Goal: Task Accomplishment & Management: Use online tool/utility

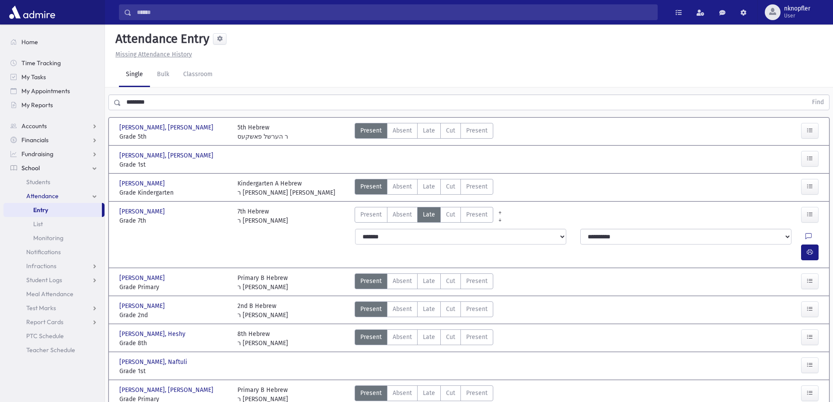
scroll to position [22, 0]
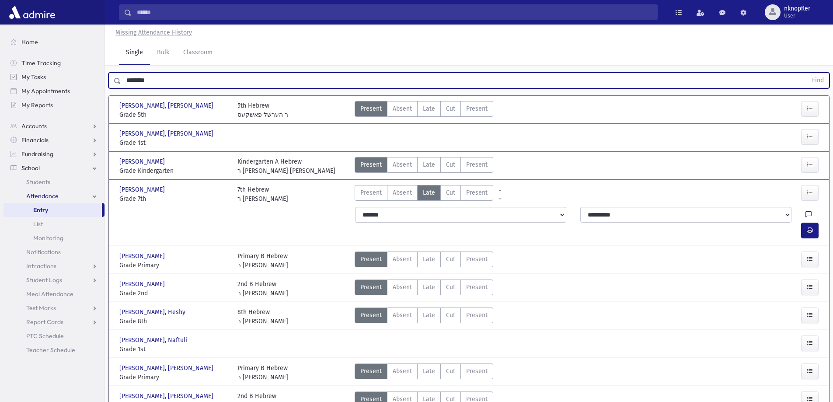
drag, startPoint x: 191, startPoint y: 79, endPoint x: 74, endPoint y: 79, distance: 117.2
click at [74, 79] on div "Search Results All Accounts" at bounding box center [416, 281] width 833 height 607
click at [807, 73] on button "Find" at bounding box center [818, 80] width 22 height 15
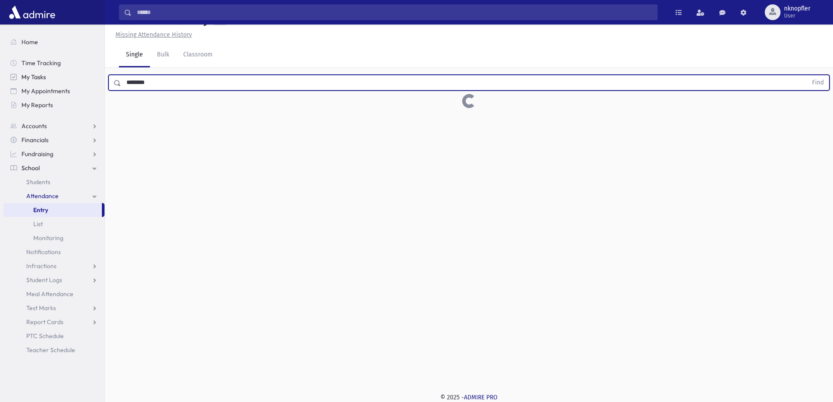
scroll to position [20, 0]
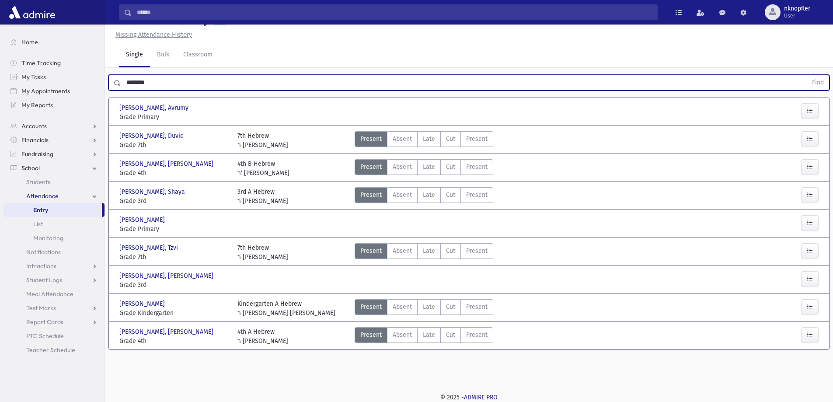
drag, startPoint x: 425, startPoint y: 333, endPoint x: 503, endPoint y: 341, distance: 78.7
click at [428, 333] on span "Late" at bounding box center [429, 334] width 12 height 9
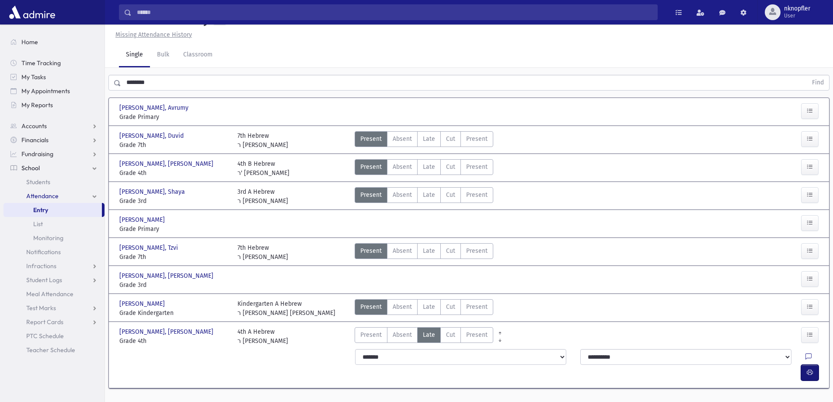
drag, startPoint x: 812, startPoint y: 360, endPoint x: 413, endPoint y: 260, distance: 411.1
click at [812, 369] on icon "button" at bounding box center [810, 372] width 6 height 7
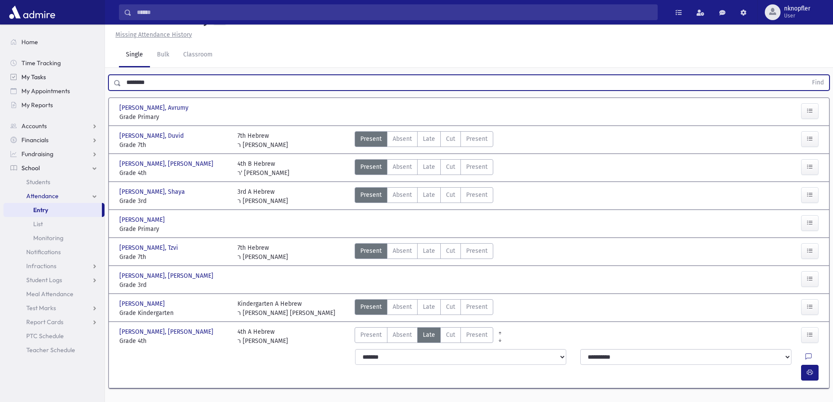
drag, startPoint x: 161, startPoint y: 78, endPoint x: 46, endPoint y: 77, distance: 114.1
click at [46, 77] on div "Search Results All Accounts" at bounding box center [416, 200] width 833 height 440
type input "*****"
click at [807, 75] on button "Find" at bounding box center [818, 82] width 22 height 15
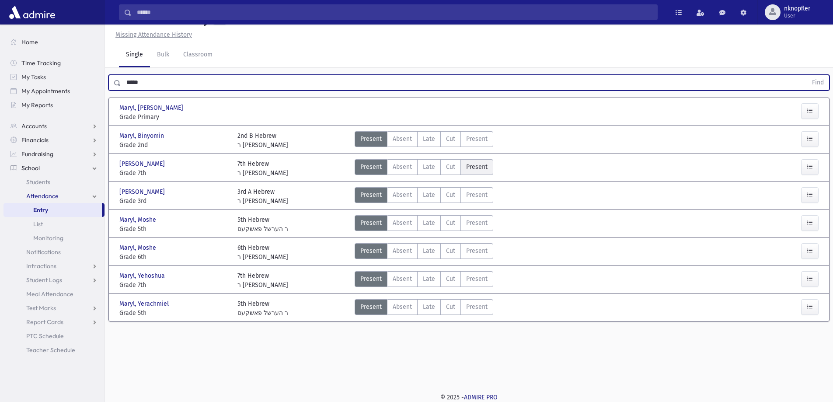
drag, startPoint x: 433, startPoint y: 166, endPoint x: 465, endPoint y: 171, distance: 31.9
click at [436, 166] on label "Late L" at bounding box center [429, 167] width 24 height 16
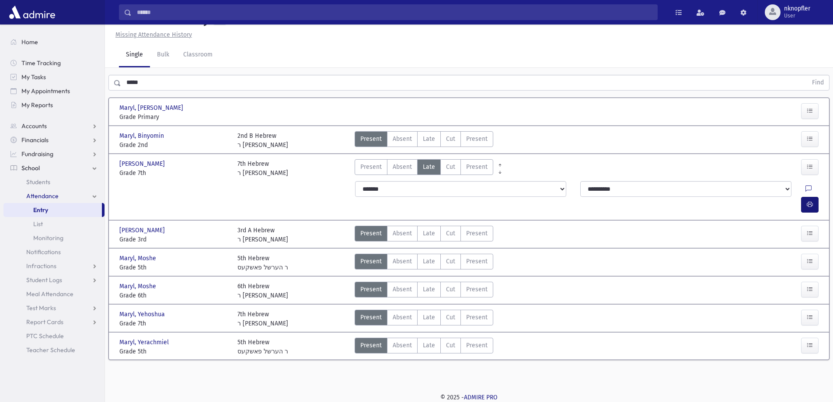
drag, startPoint x: 793, startPoint y: 192, endPoint x: 808, endPoint y: 184, distance: 17.0
click at [806, 190] on div at bounding box center [814, 189] width 17 height 16
drag, startPoint x: 809, startPoint y: 184, endPoint x: 488, endPoint y: 243, distance: 326.0
click at [806, 197] on button "button" at bounding box center [809, 205] width 17 height 16
